Goal: Task Accomplishment & Management: Manage account settings

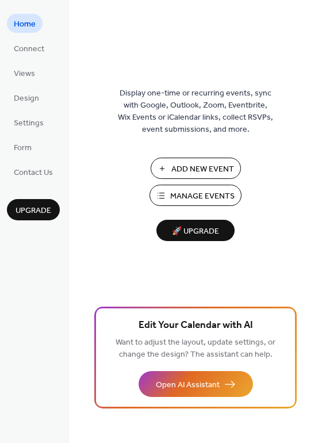
click at [202, 194] on span "Manage Events" at bounding box center [202, 196] width 64 height 12
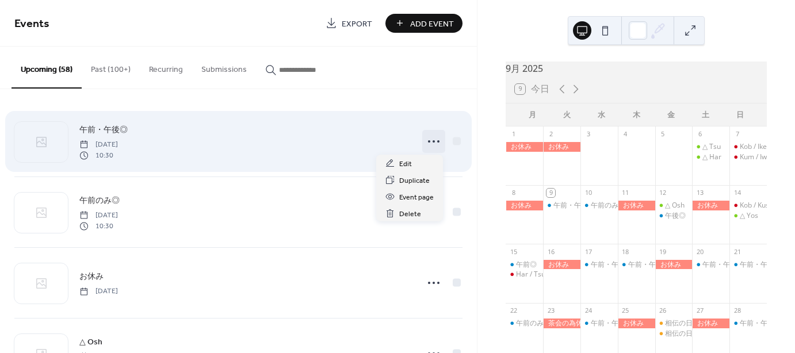
click at [430, 142] on icon at bounding box center [434, 141] width 18 height 18
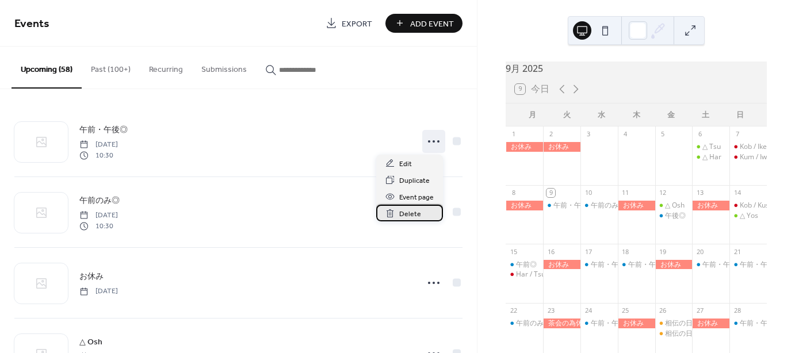
click at [408, 212] on span "Delete" at bounding box center [410, 214] width 22 height 12
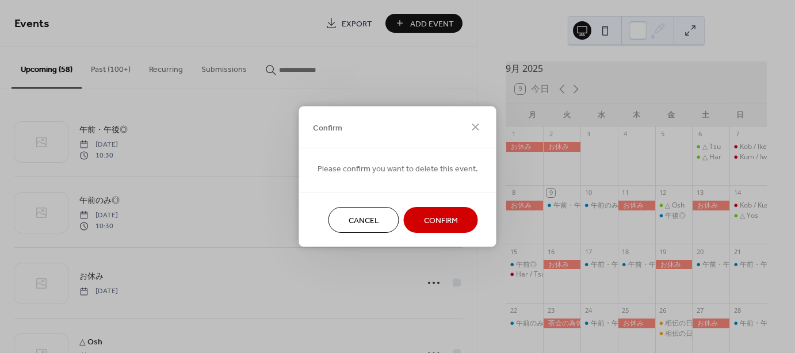
click at [445, 221] on span "Confirm" at bounding box center [441, 221] width 34 height 12
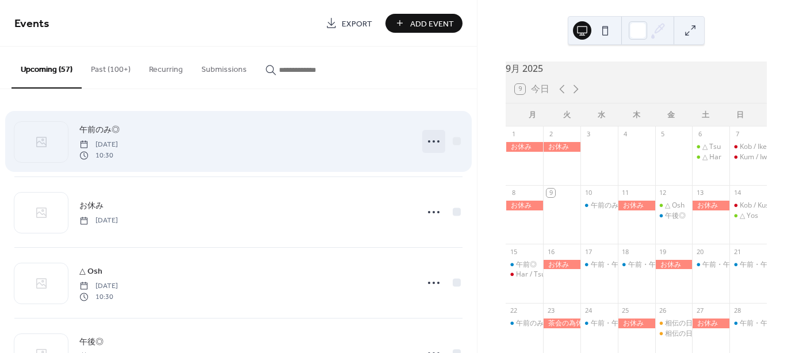
click at [425, 140] on icon at bounding box center [434, 141] width 18 height 18
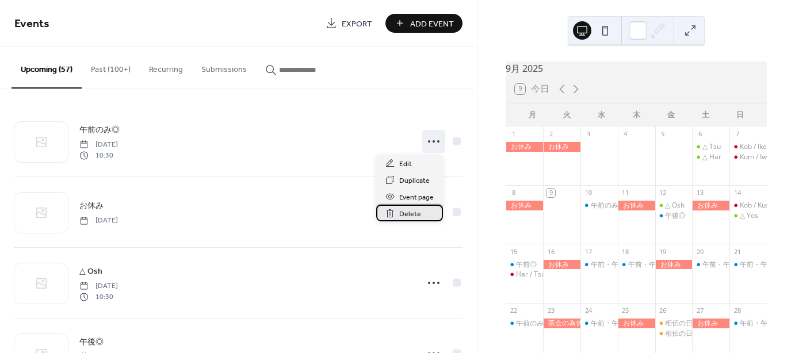
click at [400, 214] on span "Delete" at bounding box center [410, 214] width 22 height 12
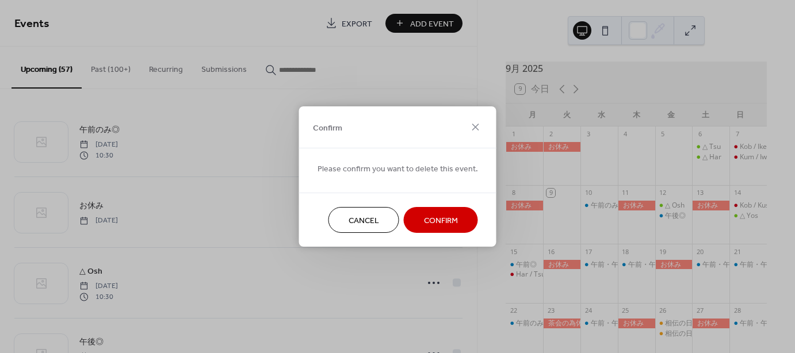
click at [435, 217] on span "Confirm" at bounding box center [441, 221] width 34 height 12
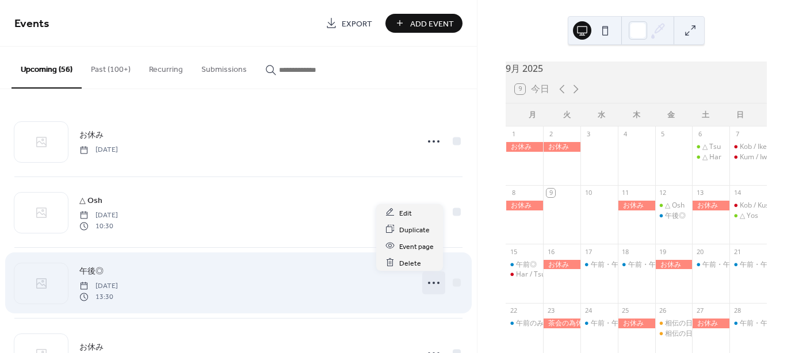
click at [429, 282] on icon at bounding box center [434, 283] width 18 height 18
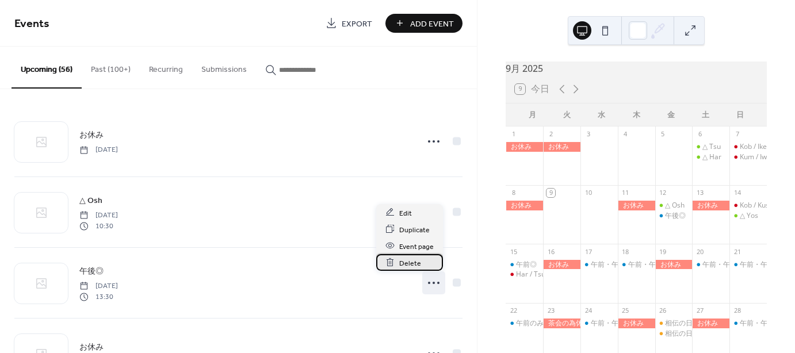
click at [397, 262] on div "Delete" at bounding box center [409, 262] width 67 height 17
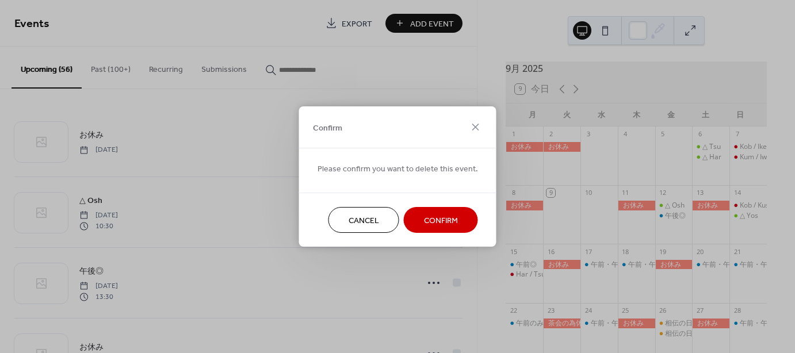
click at [428, 223] on span "Confirm" at bounding box center [441, 221] width 34 height 12
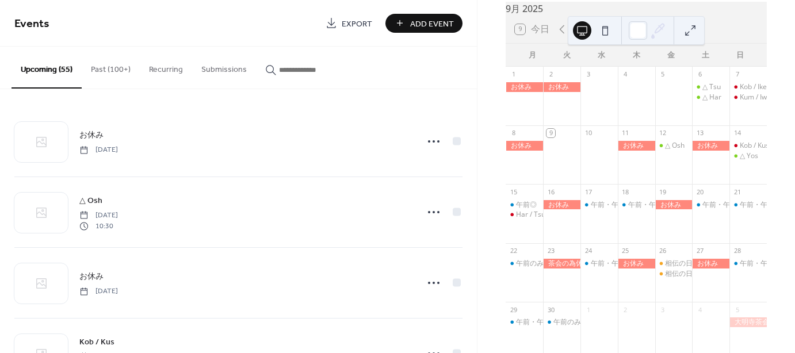
scroll to position [58, 0]
